Goal: Use online tool/utility: Use online tool/utility

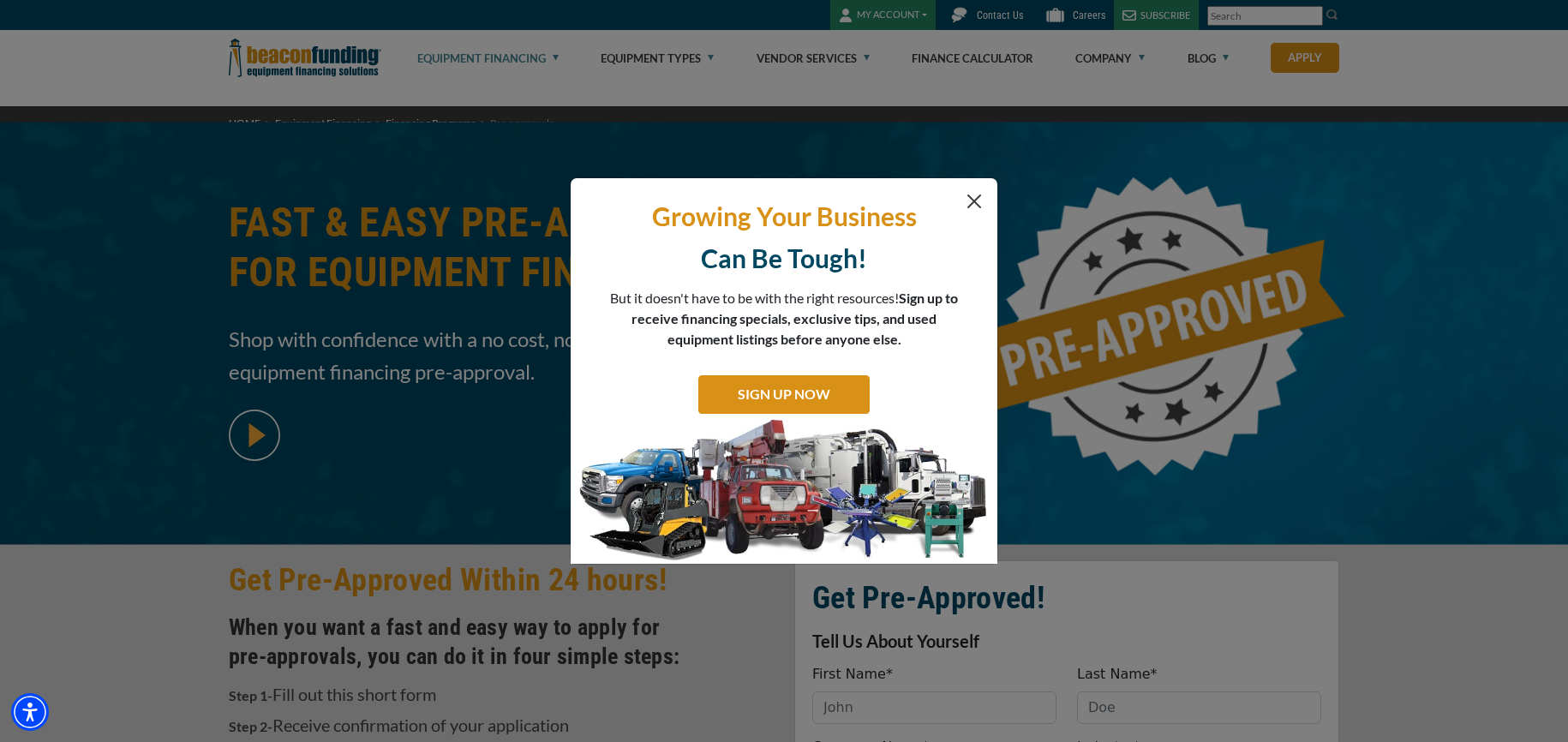
click at [974, 199] on button "Close" at bounding box center [974, 200] width 20 height 20
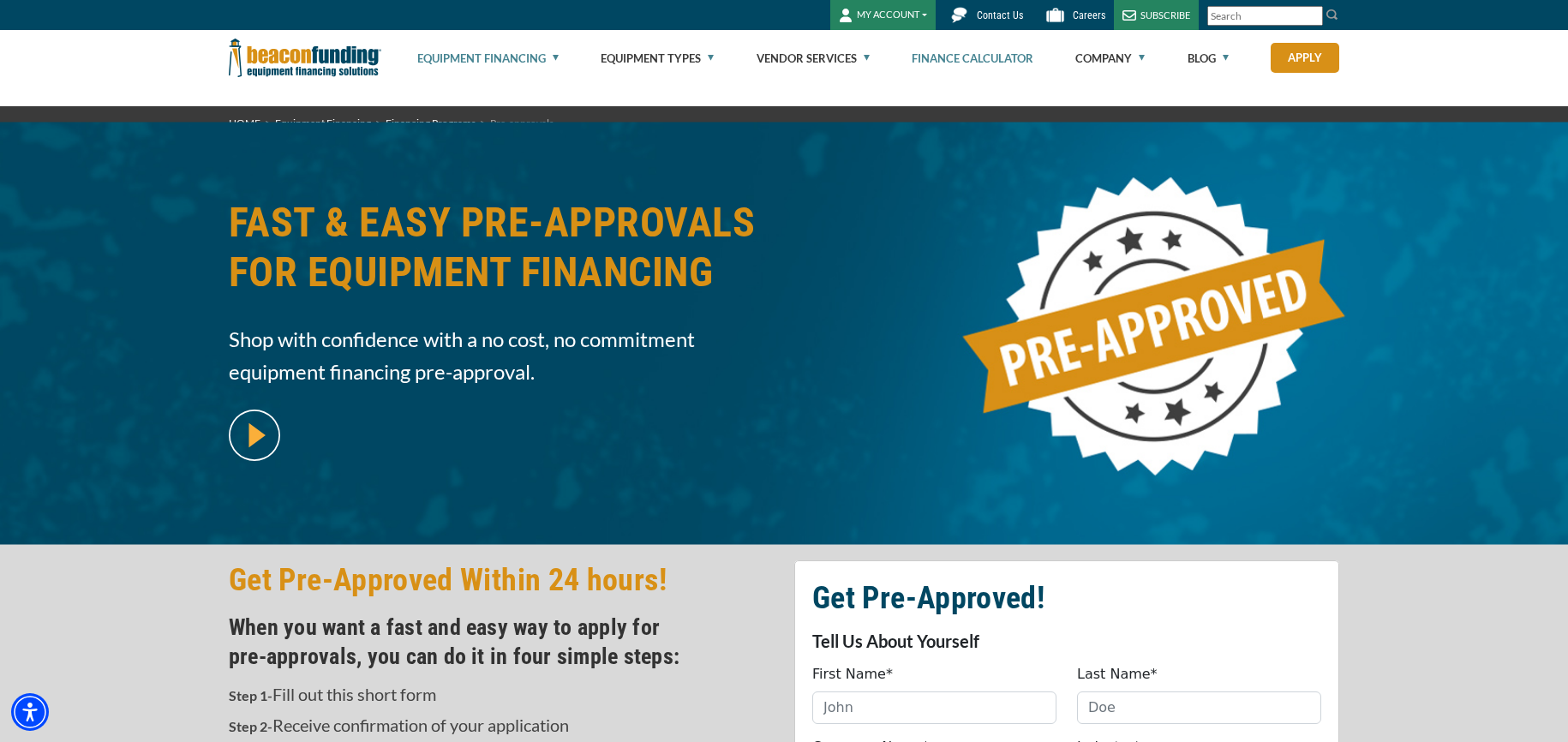
click at [966, 60] on link "Finance Calculator" at bounding box center [972, 58] width 122 height 55
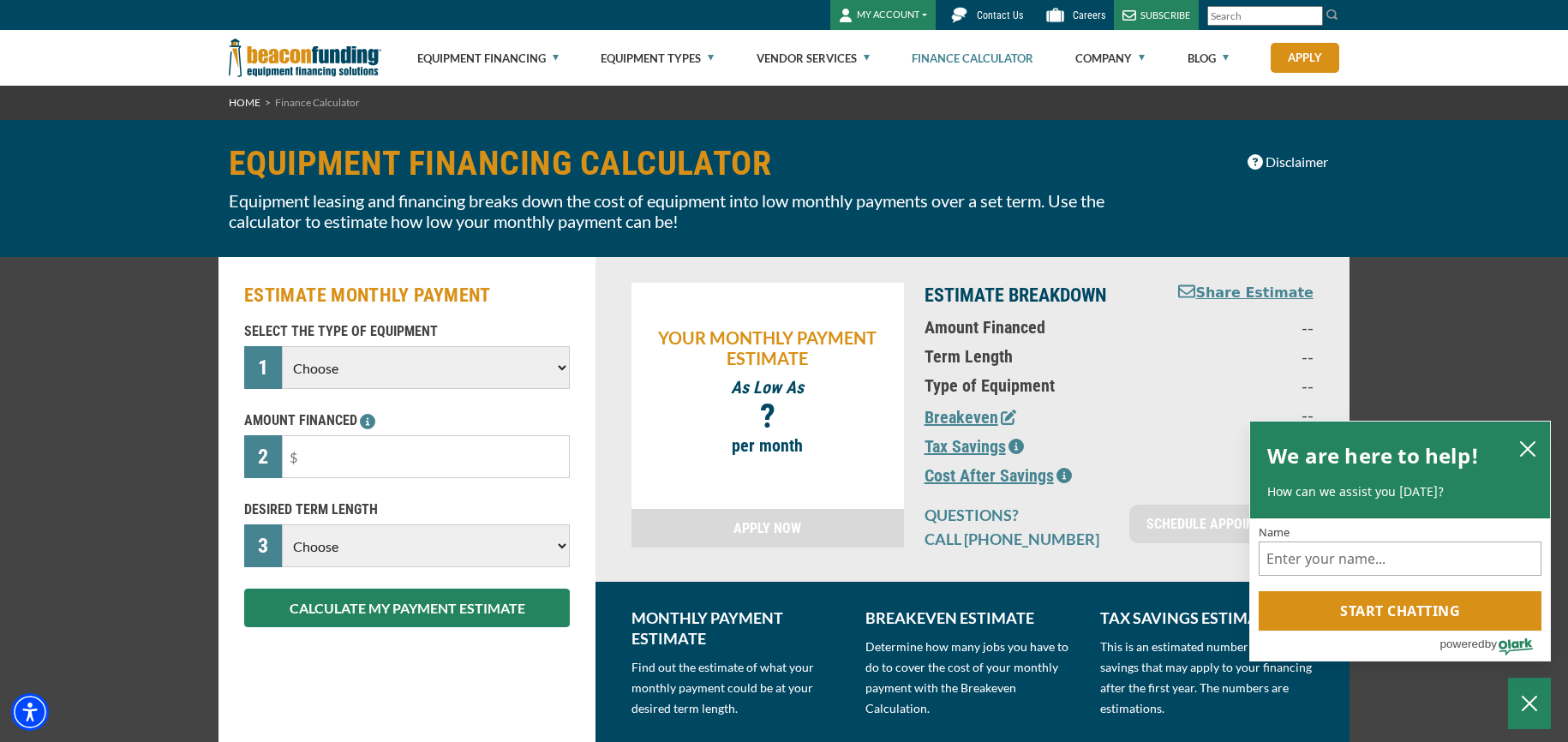
select select "13"
click at [365, 456] on input "text" at bounding box center [426, 456] width 288 height 43
type input "$300,000"
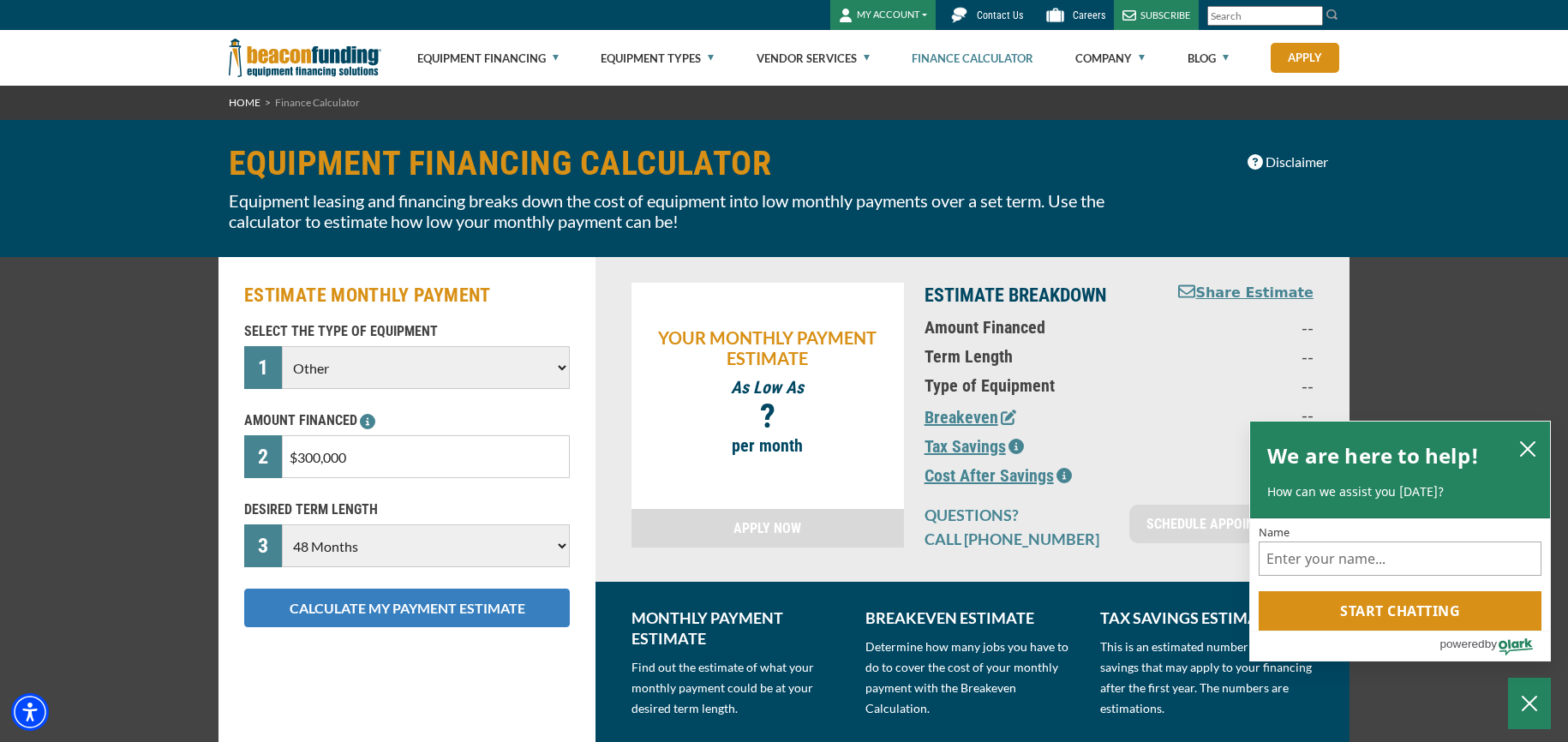
click at [368, 609] on button "CALCULATE MY PAYMENT ESTIMATE" at bounding box center [407, 608] width 326 height 38
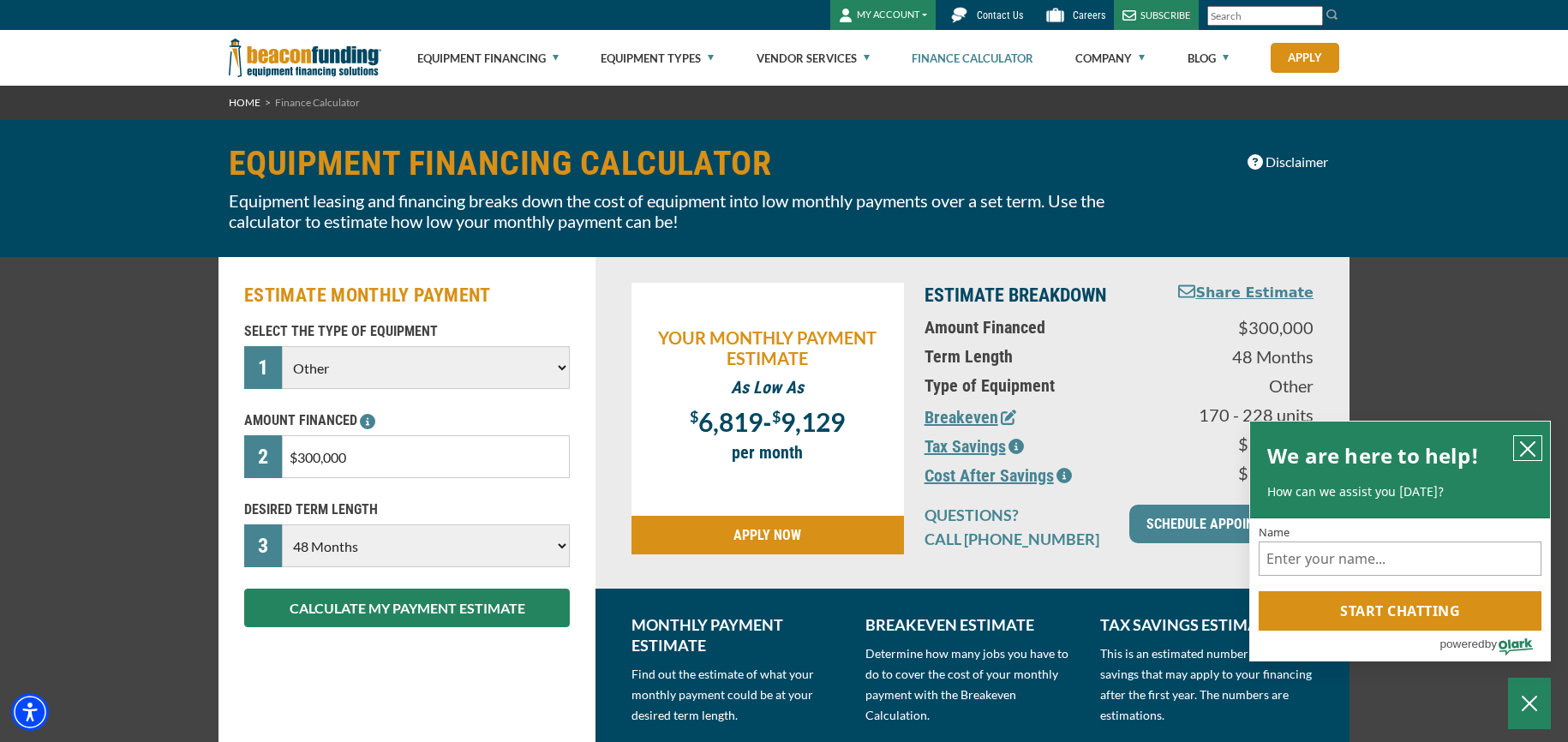
click at [1525, 448] on icon "close chatbox" at bounding box center [1528, 449] width 13 height 13
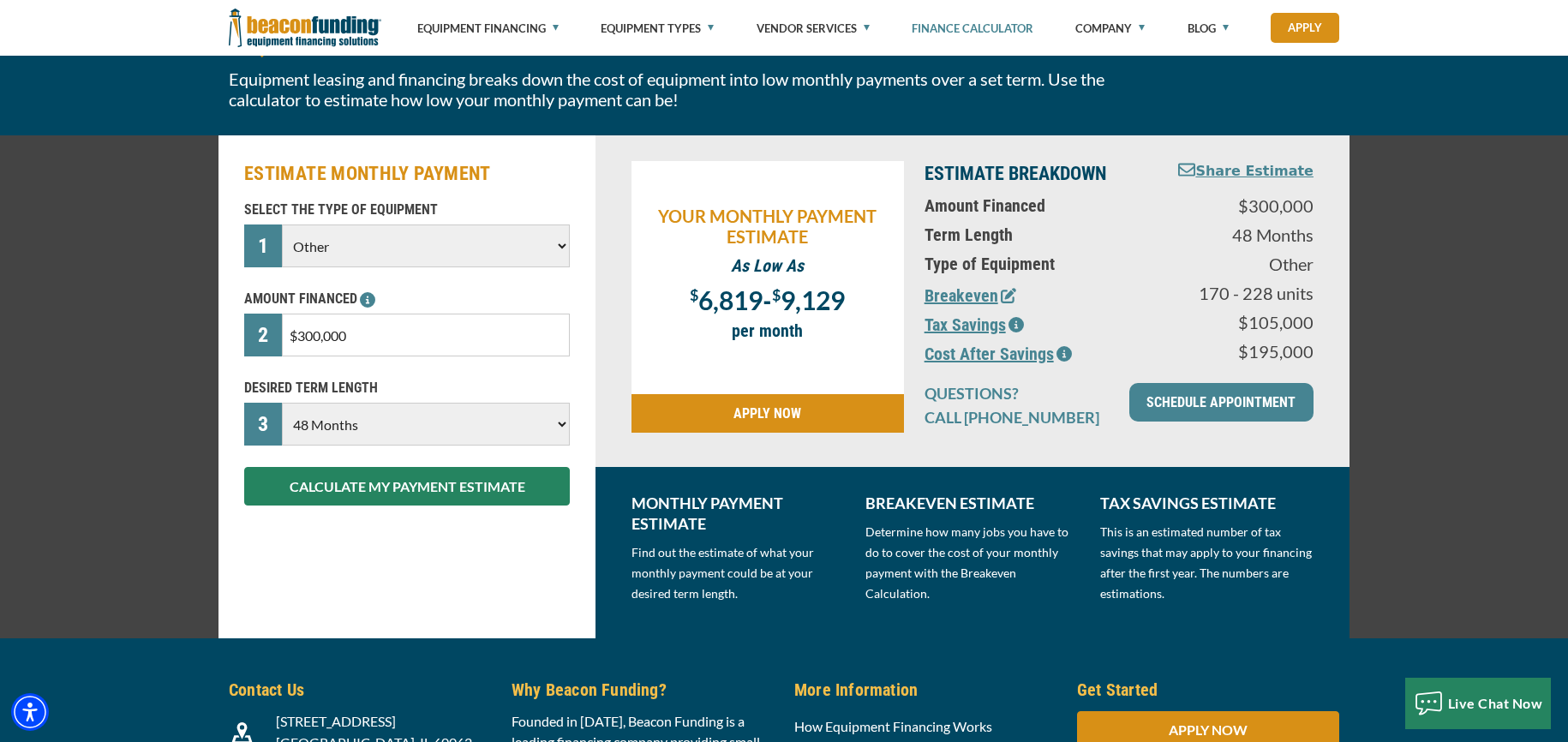
scroll to position [130, 0]
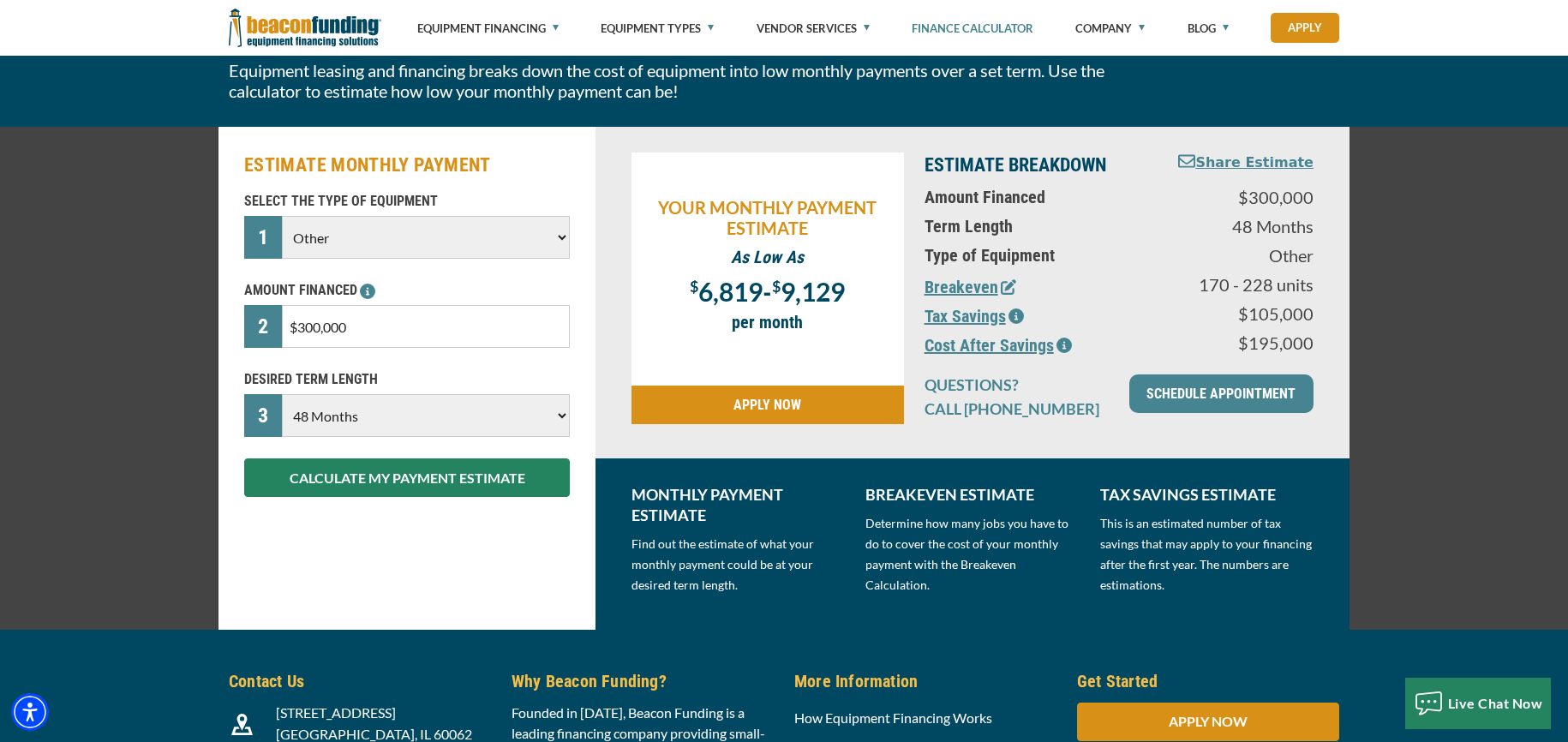
select select "60"
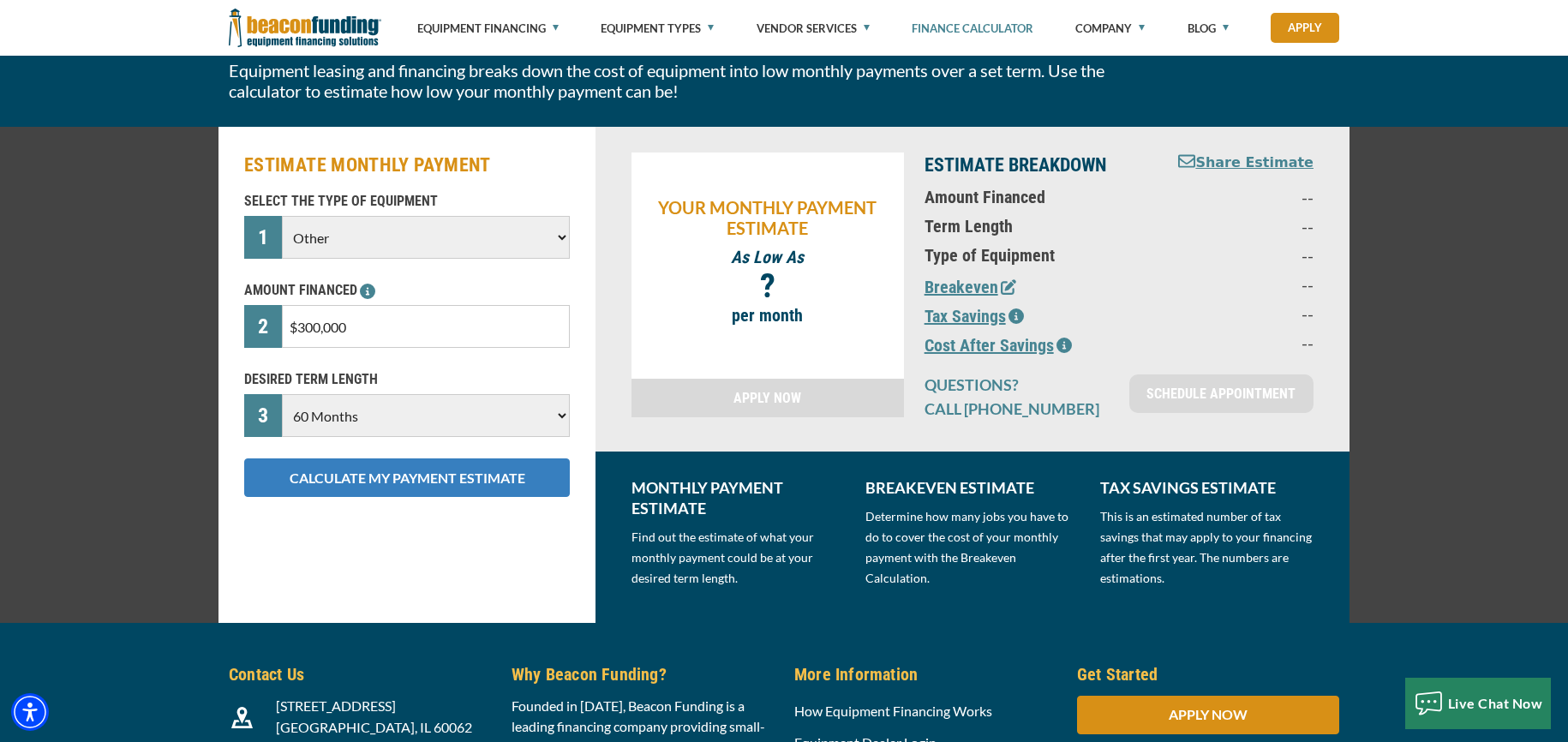
click at [487, 480] on button "CALCULATE MY PAYMENT ESTIMATE" at bounding box center [407, 477] width 326 height 38
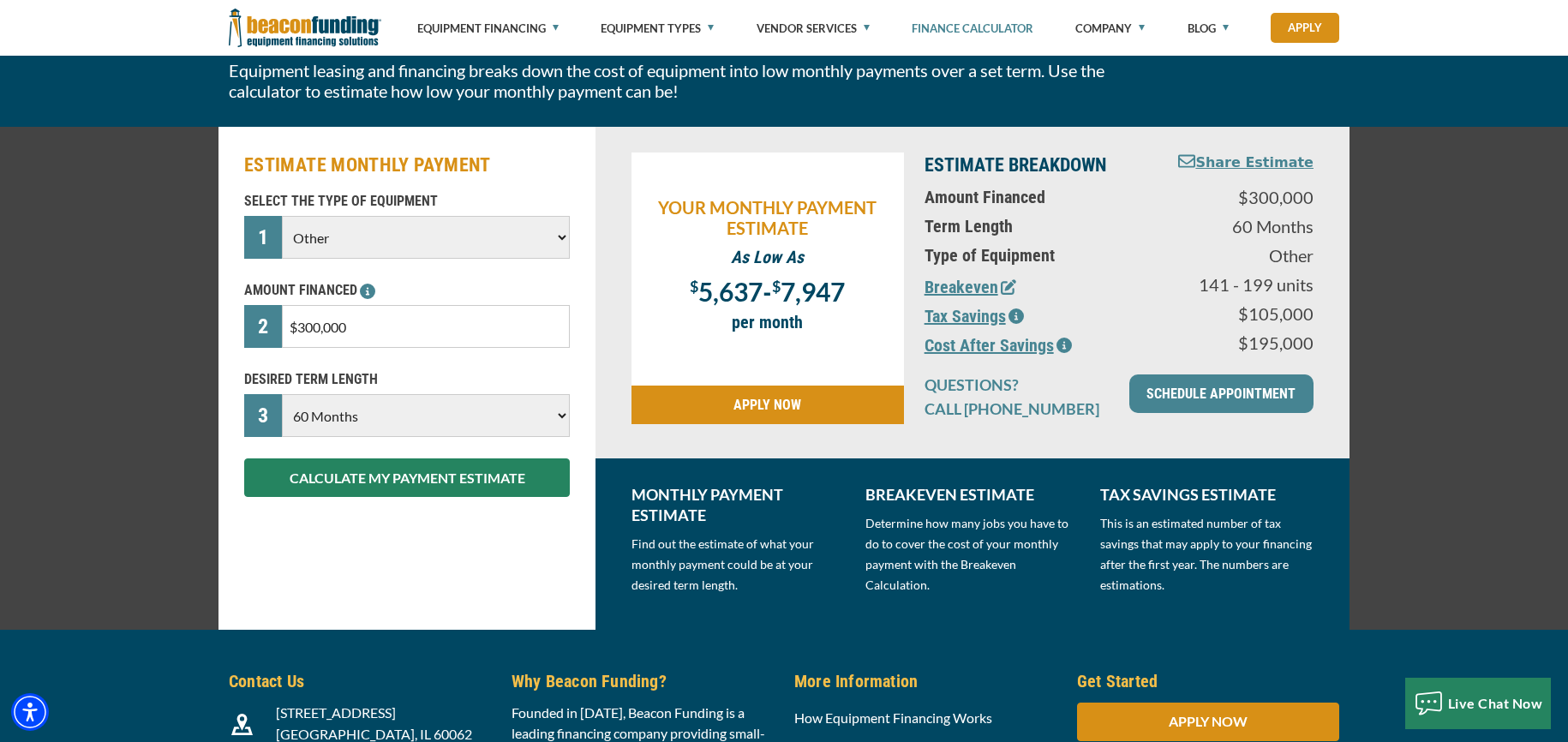
click at [1016, 317] on icon "button" at bounding box center [1016, 316] width 15 height 15
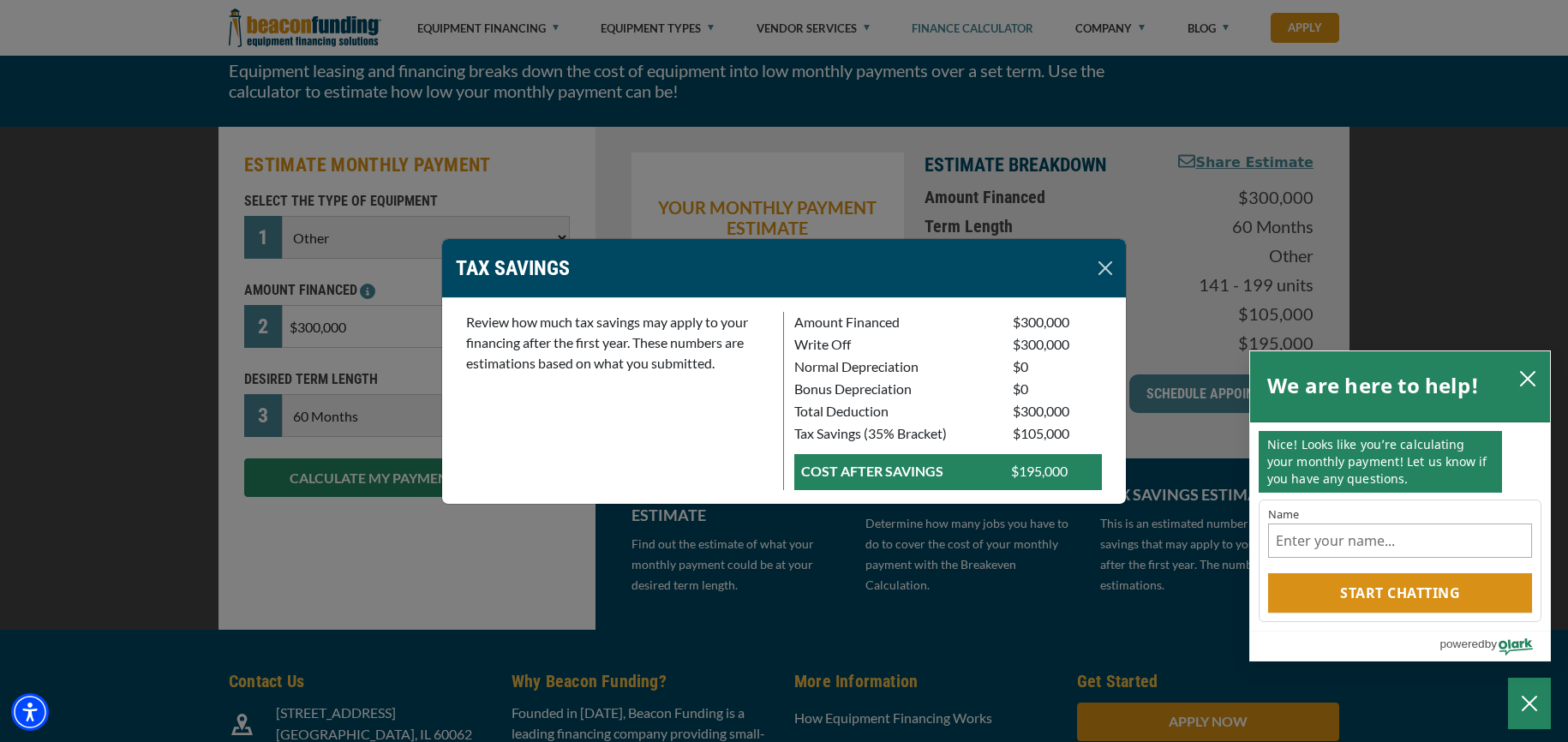
click at [1109, 265] on button "Close" at bounding box center [1105, 268] width 28 height 28
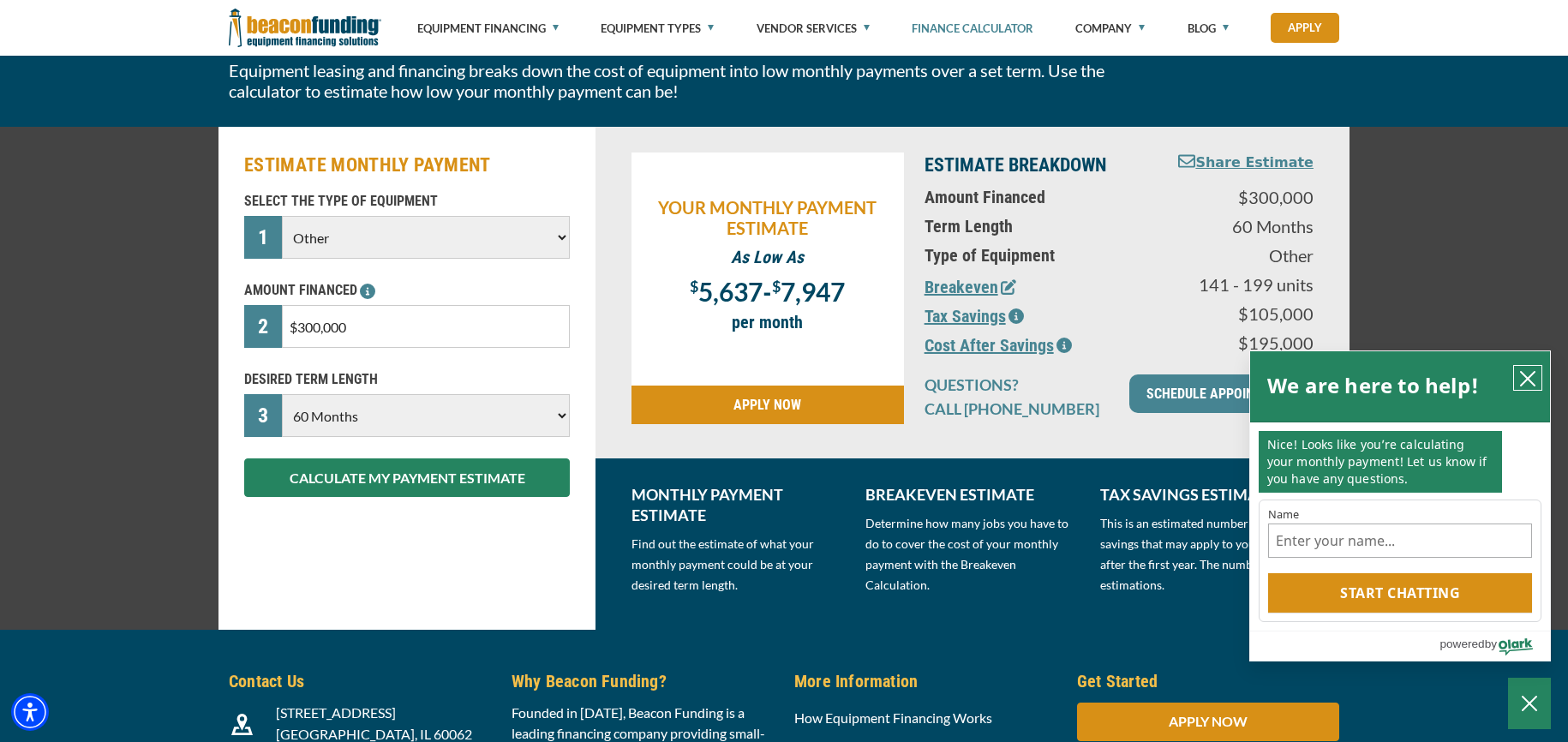
click at [1526, 378] on icon "close chatbox" at bounding box center [1528, 379] width 13 height 13
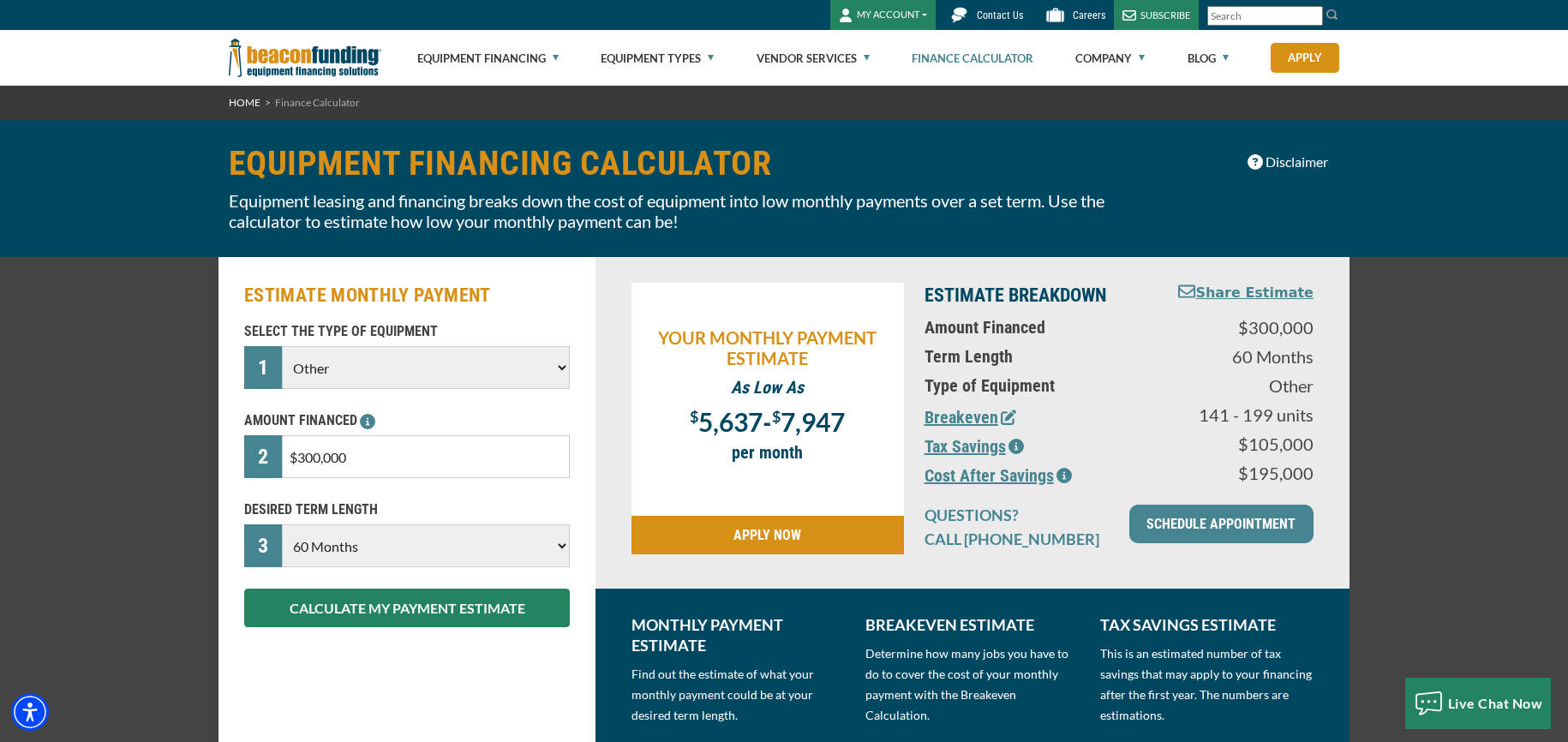
scroll to position [0, 0]
